Goal: Information Seeking & Learning: Find specific fact

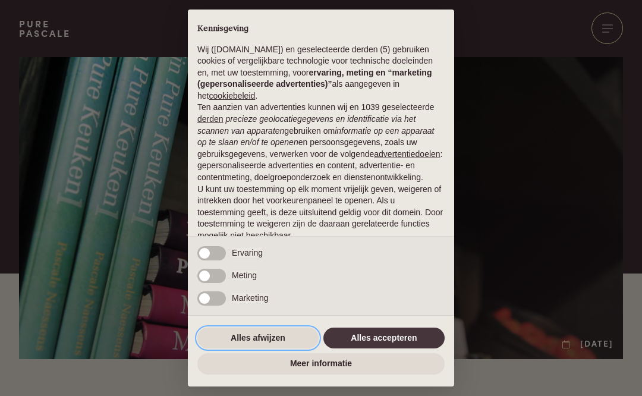
click at [278, 336] on button "Alles afwijzen" at bounding box center [257, 337] width 121 height 21
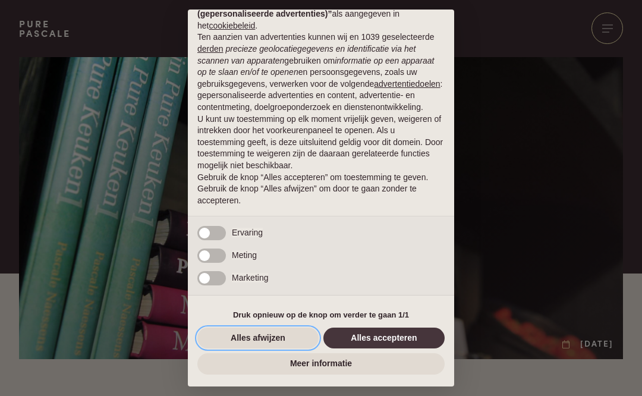
click at [284, 335] on button "Alles afwijzen" at bounding box center [257, 337] width 121 height 21
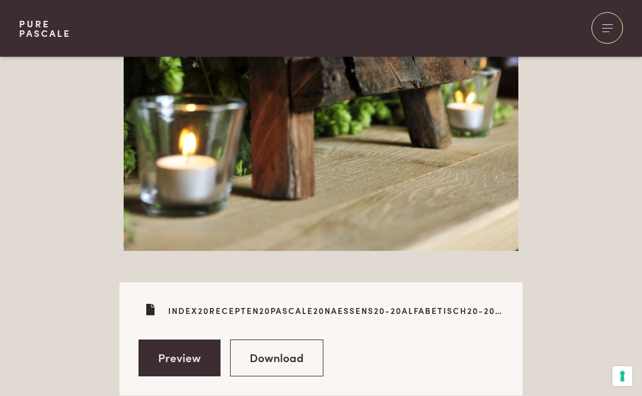
scroll to position [3287, 0]
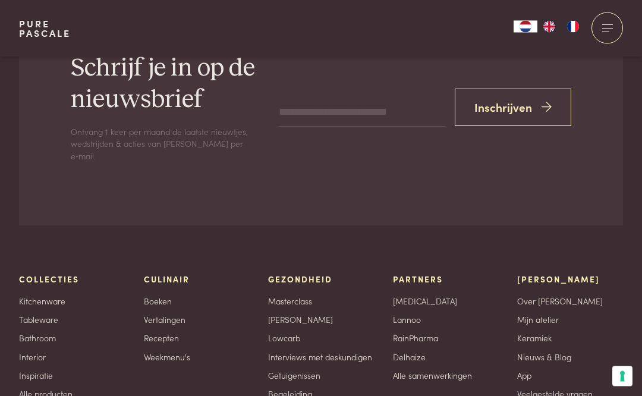
scroll to position [3950, 0]
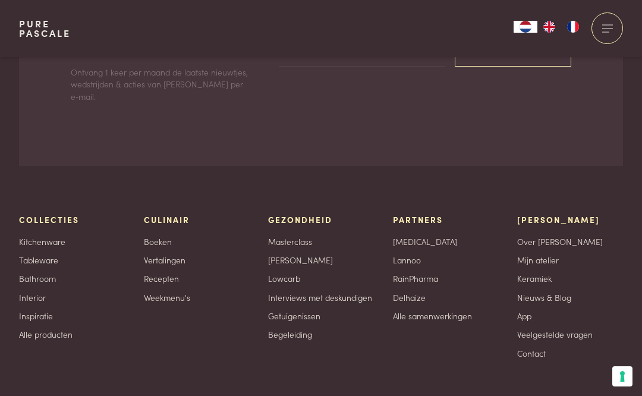
click at [177, 272] on link "Recepten" at bounding box center [161, 278] width 35 height 12
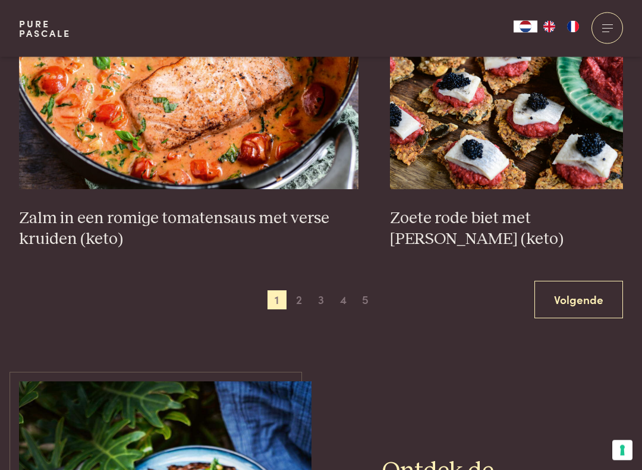
scroll to position [2196, 0]
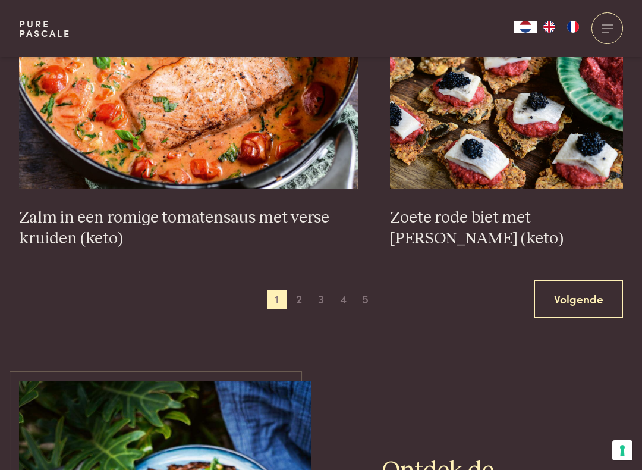
click at [300, 289] on span "2" at bounding box center [298, 298] width 19 height 19
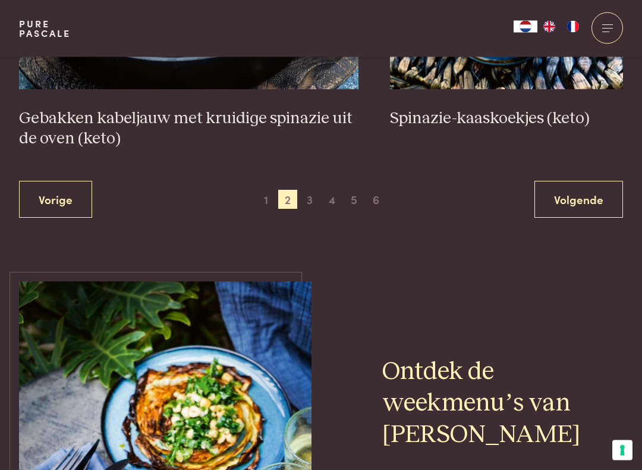
scroll to position [2276, 0]
click at [579, 196] on link "Volgende" at bounding box center [578, 198] width 89 height 37
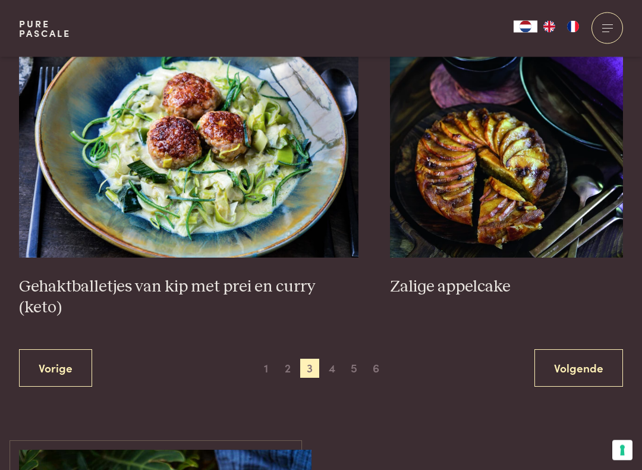
scroll to position [2169, 0]
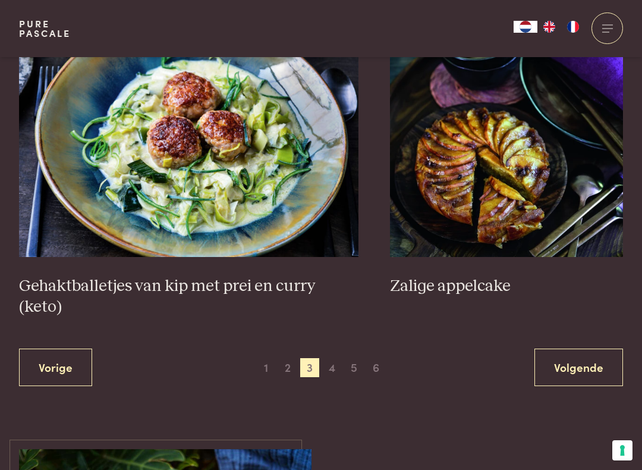
click at [587, 348] on link "Volgende" at bounding box center [578, 366] width 89 height 37
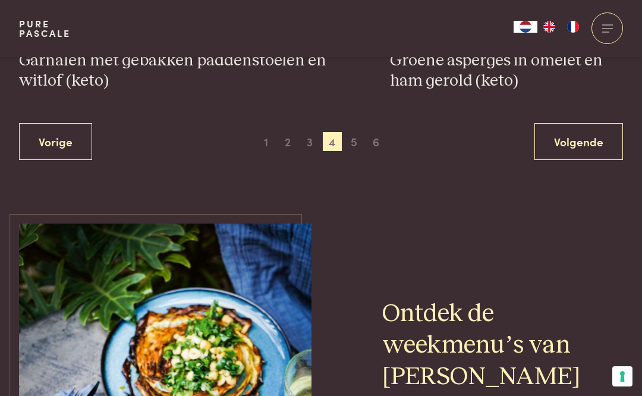
scroll to position [2332, 0]
click at [584, 136] on link "Volgende" at bounding box center [578, 142] width 89 height 37
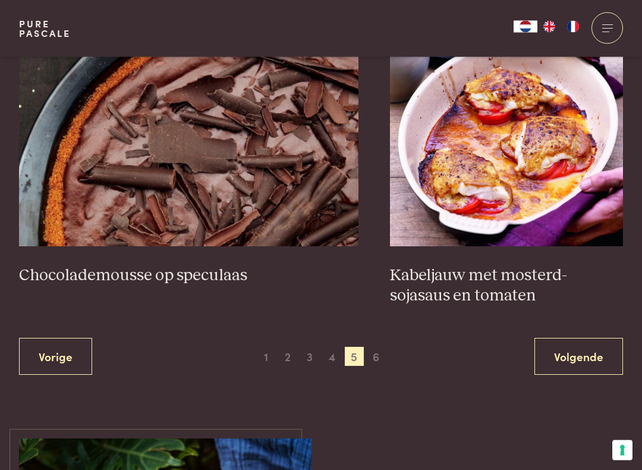
scroll to position [2159, 0]
click at [585, 347] on link "Volgende" at bounding box center [578, 356] width 89 height 37
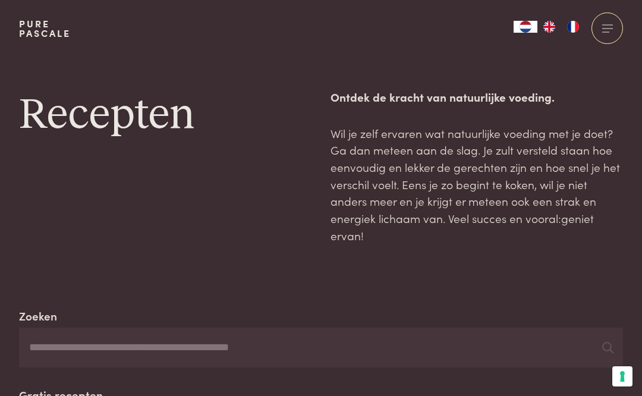
click at [229, 342] on input "Zoeken" at bounding box center [321, 347] width 604 height 40
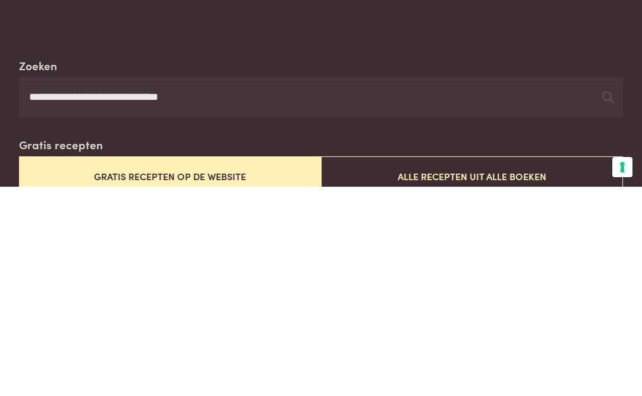
type input "**********"
click at [607, 298] on div at bounding box center [607, 307] width 11 height 18
